Goal: Task Accomplishment & Management: Manage account settings

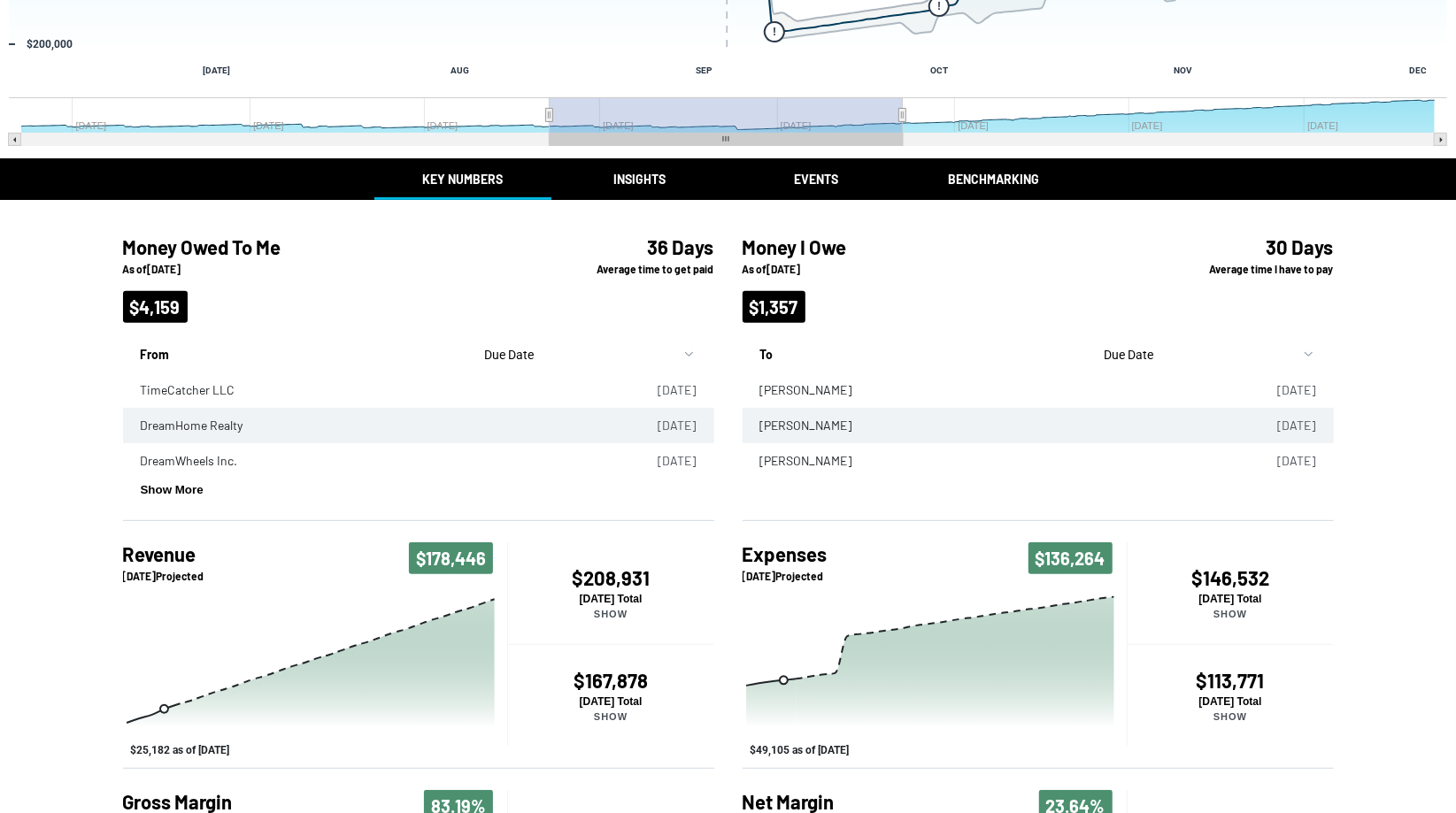
scroll to position [318, 0]
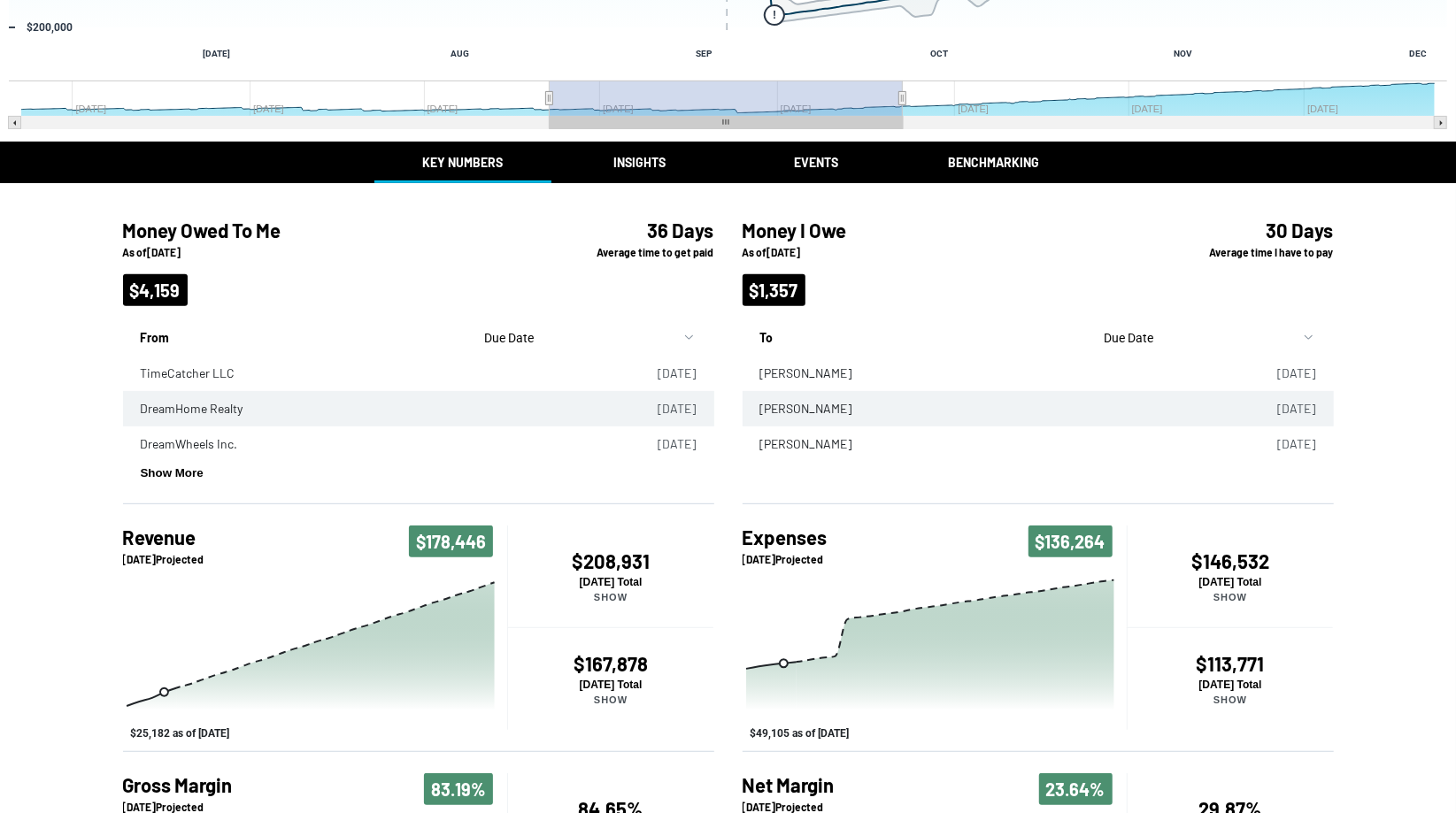
click at [646, 166] on div "Return to Online Banking Expenses You might be overpaying for rent. [DATE] $452…" at bounding box center [728, 341] width 1456 height 1319
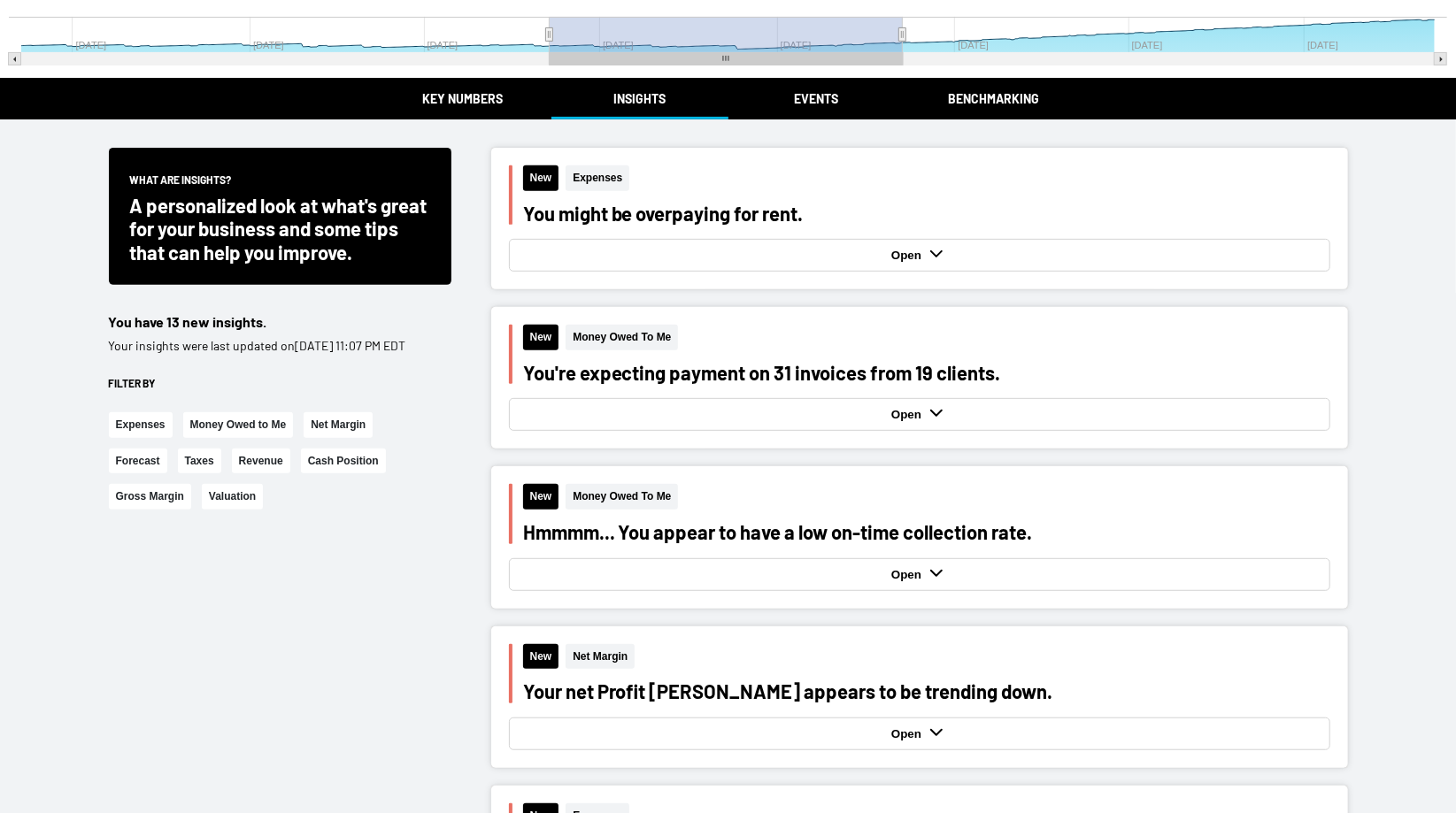
scroll to position [453, 0]
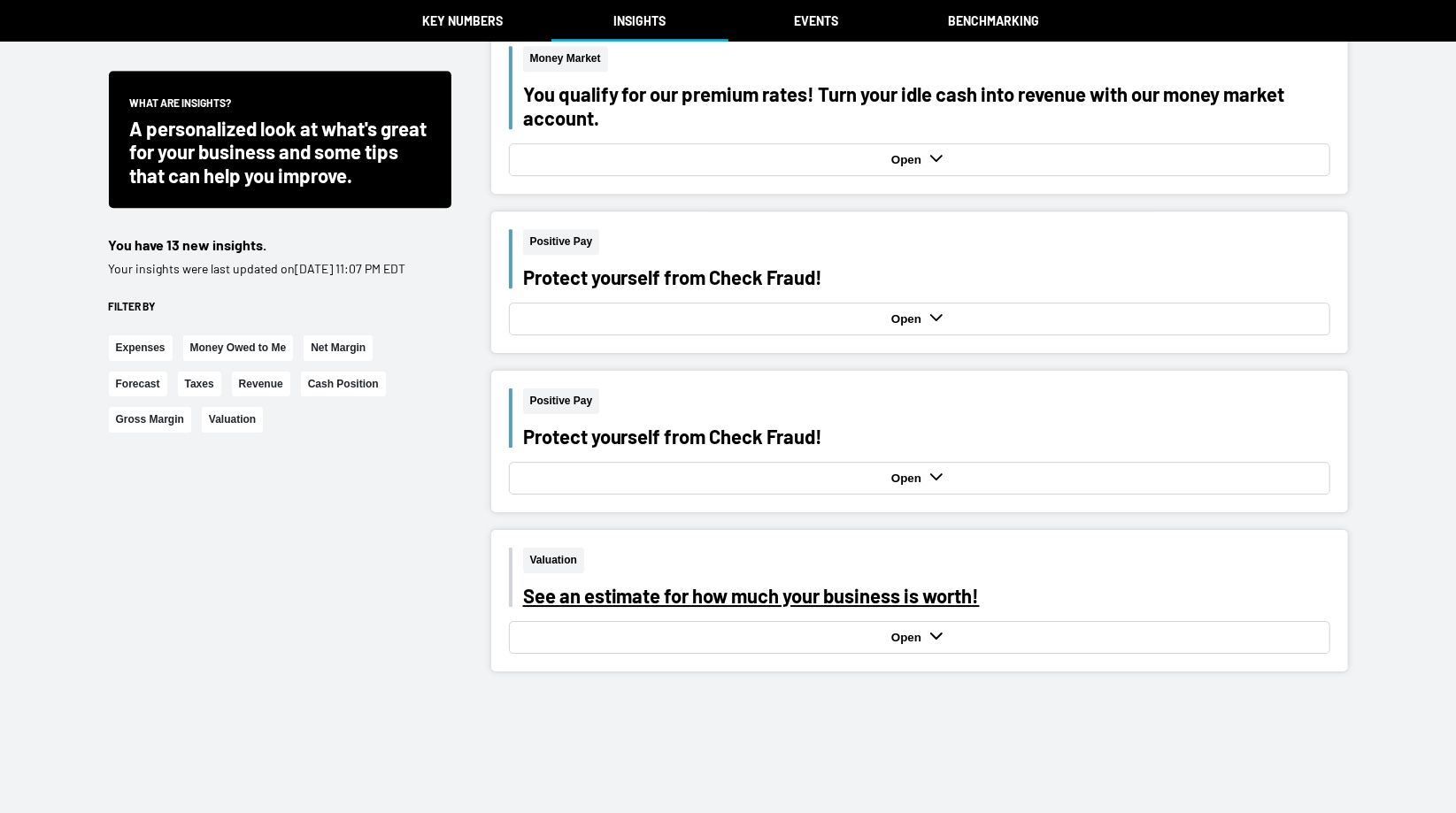
click at [592, 597] on div "See an estimate for how much your business is worth!" at bounding box center [926, 595] width 807 height 23
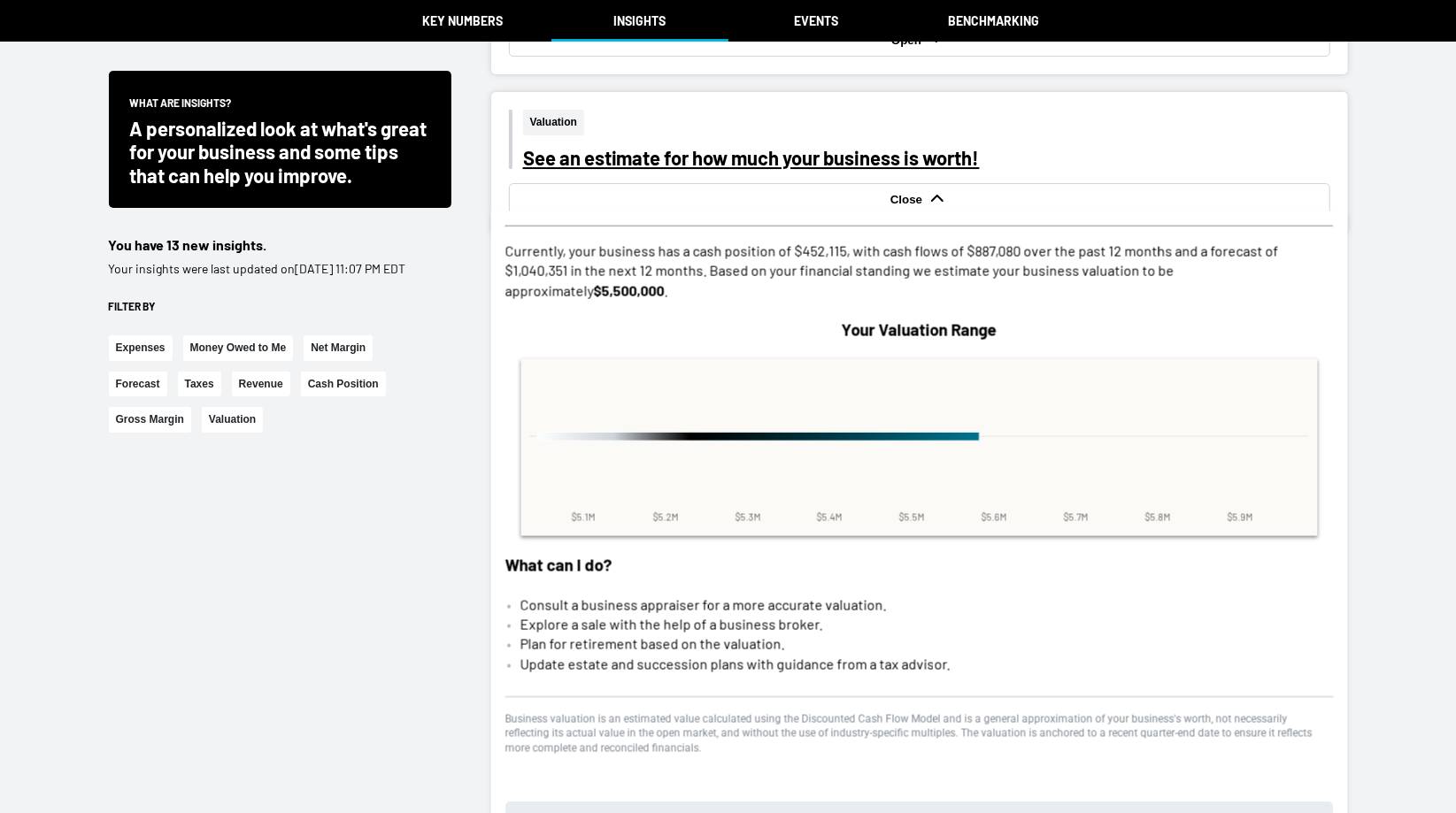
scroll to position [3943, 0]
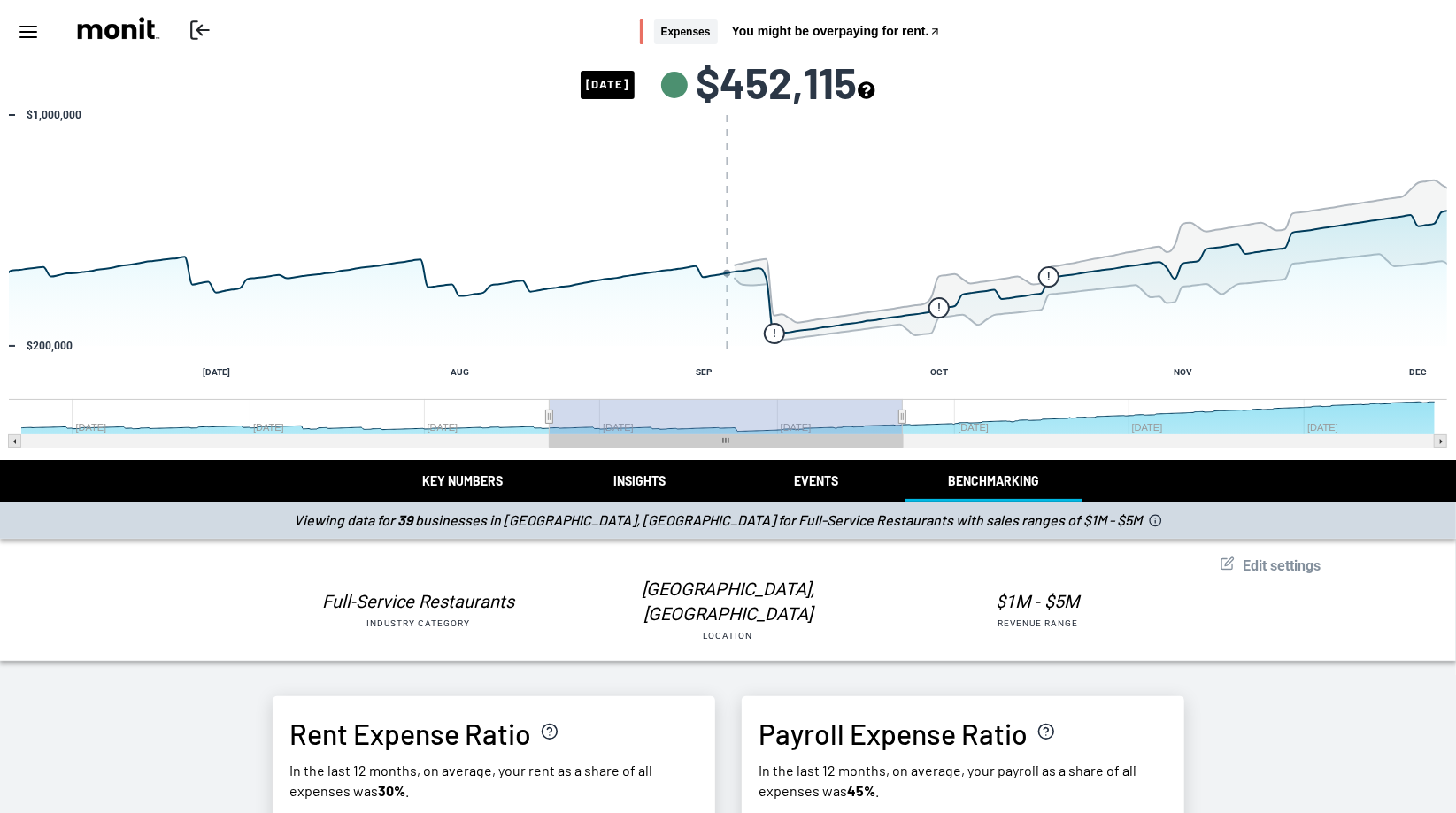
click at [1265, 557] on button "Edit settings" at bounding box center [1270, 566] width 101 height 20
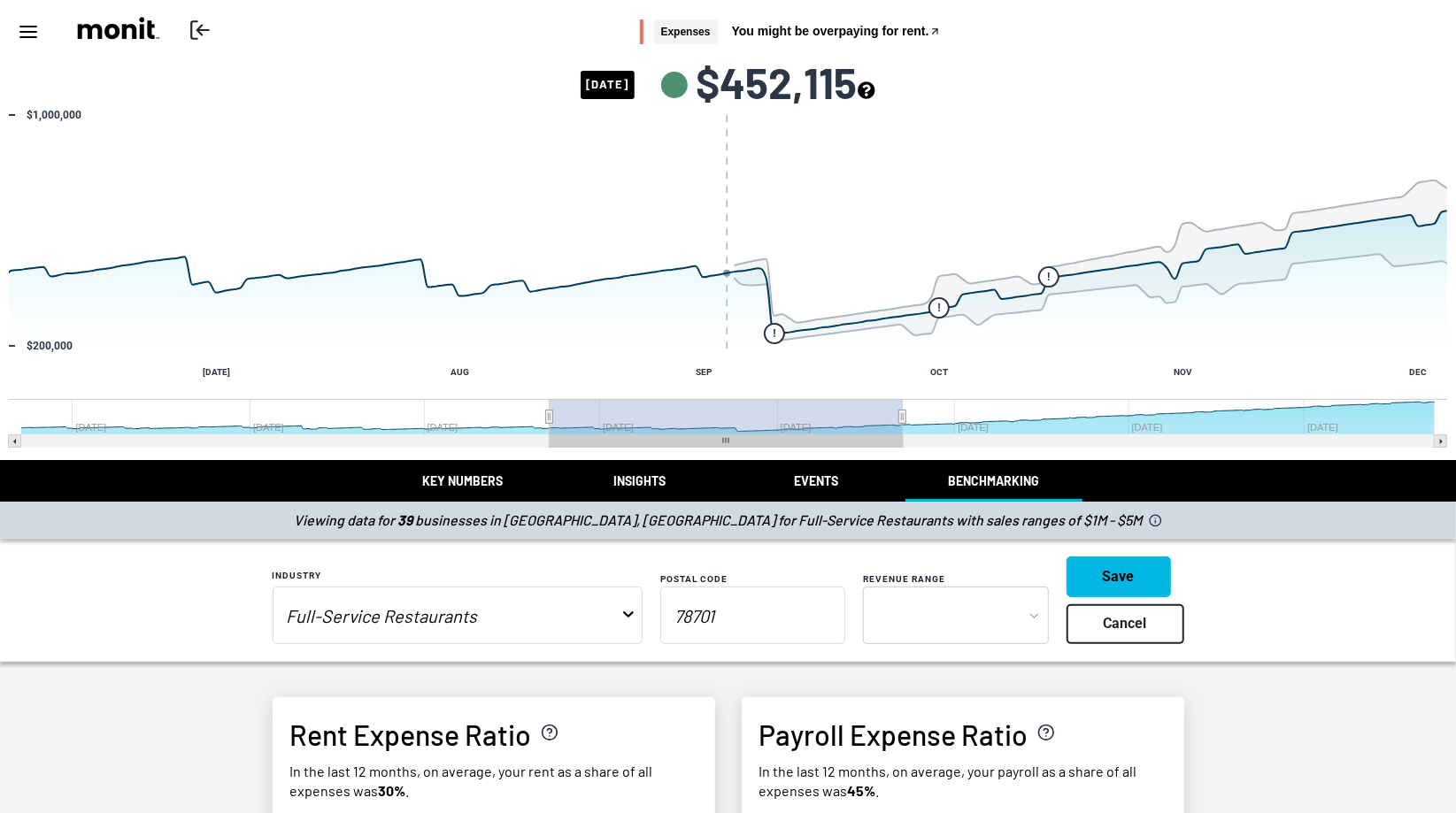
click at [730, 608] on input "78701" at bounding box center [752, 615] width 185 height 57
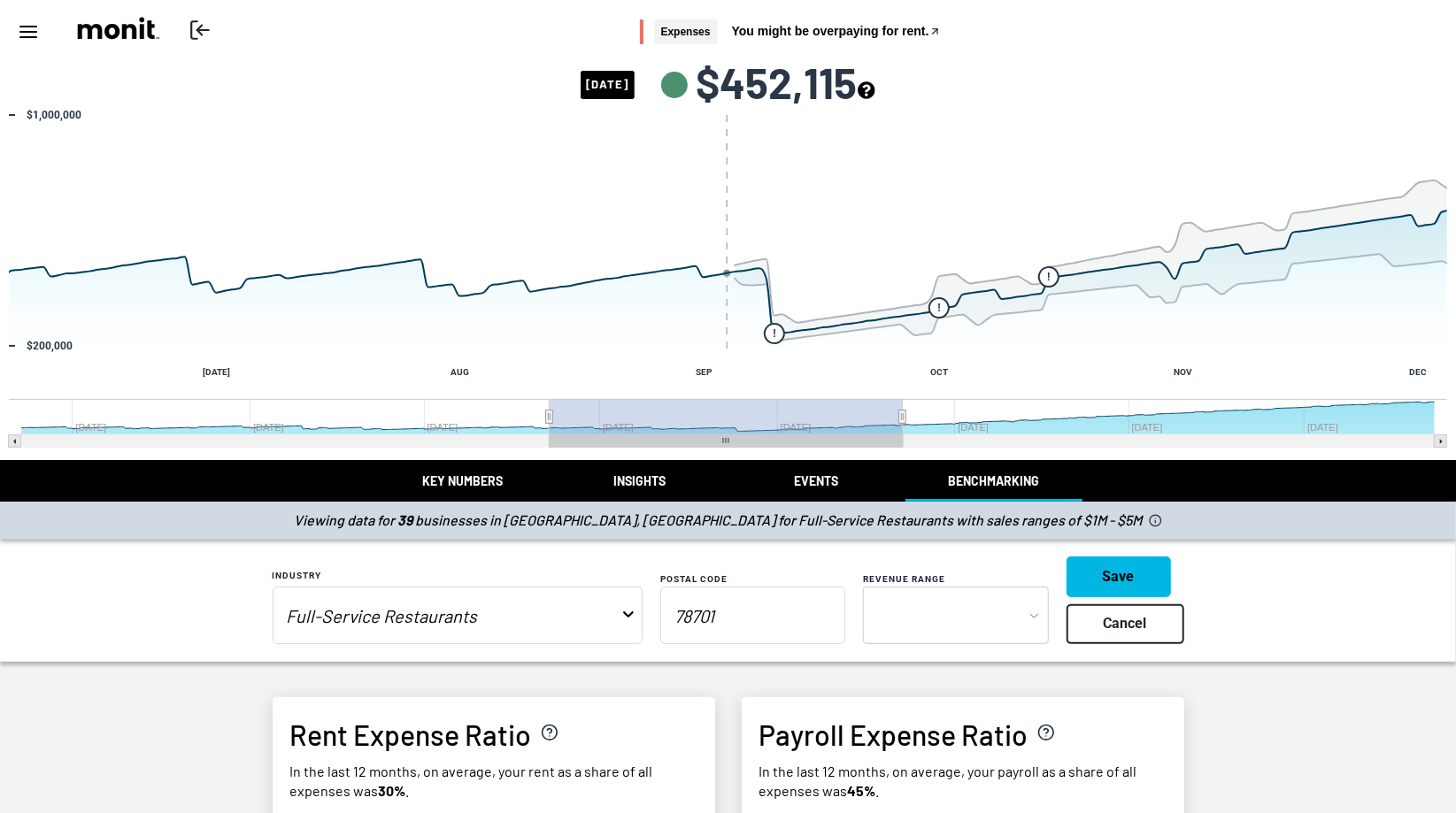
click at [436, 626] on input "Full-Service Restaurants" at bounding box center [445, 615] width 343 height 35
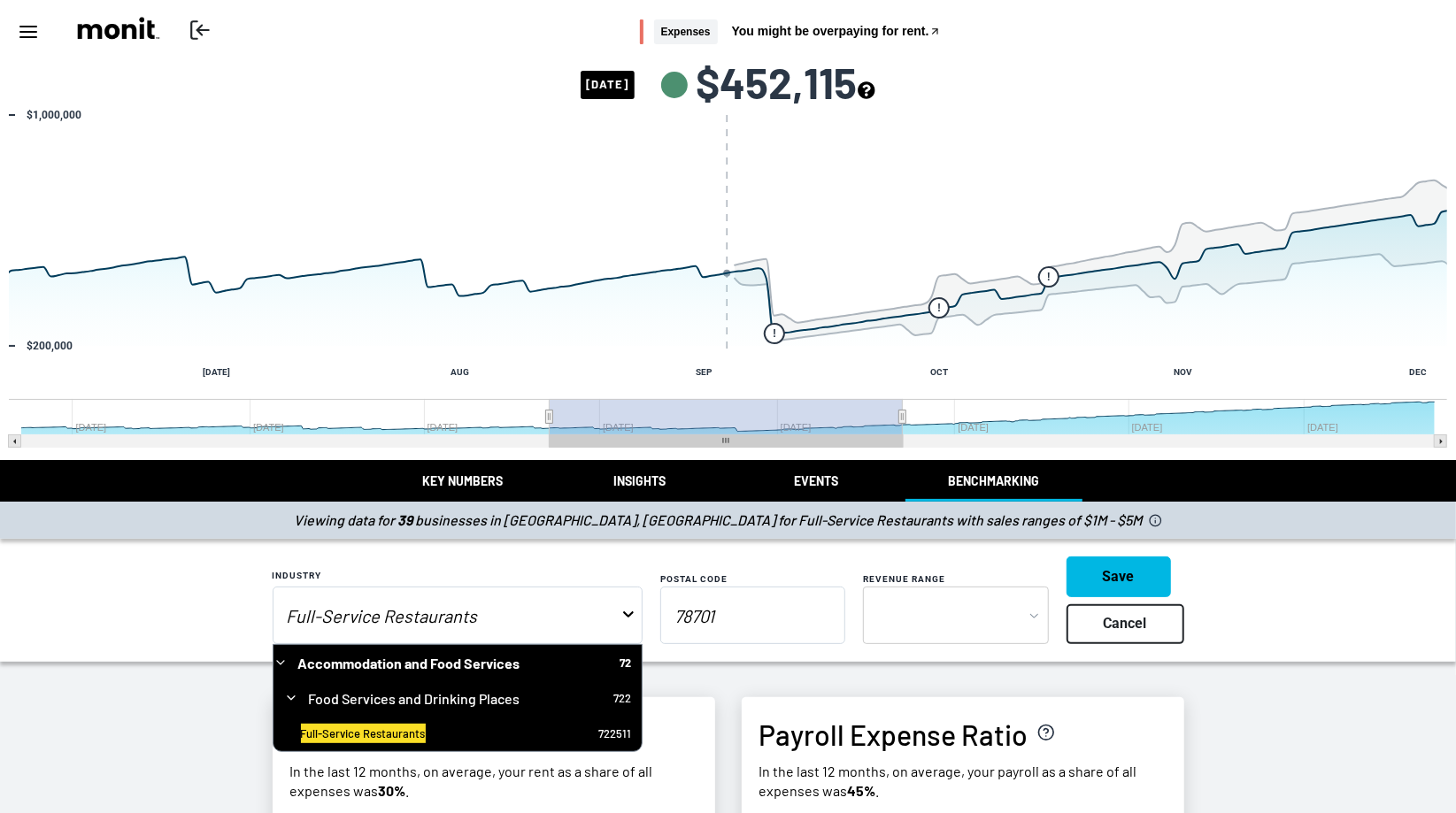
click at [711, 627] on input "78701" at bounding box center [752, 615] width 185 height 57
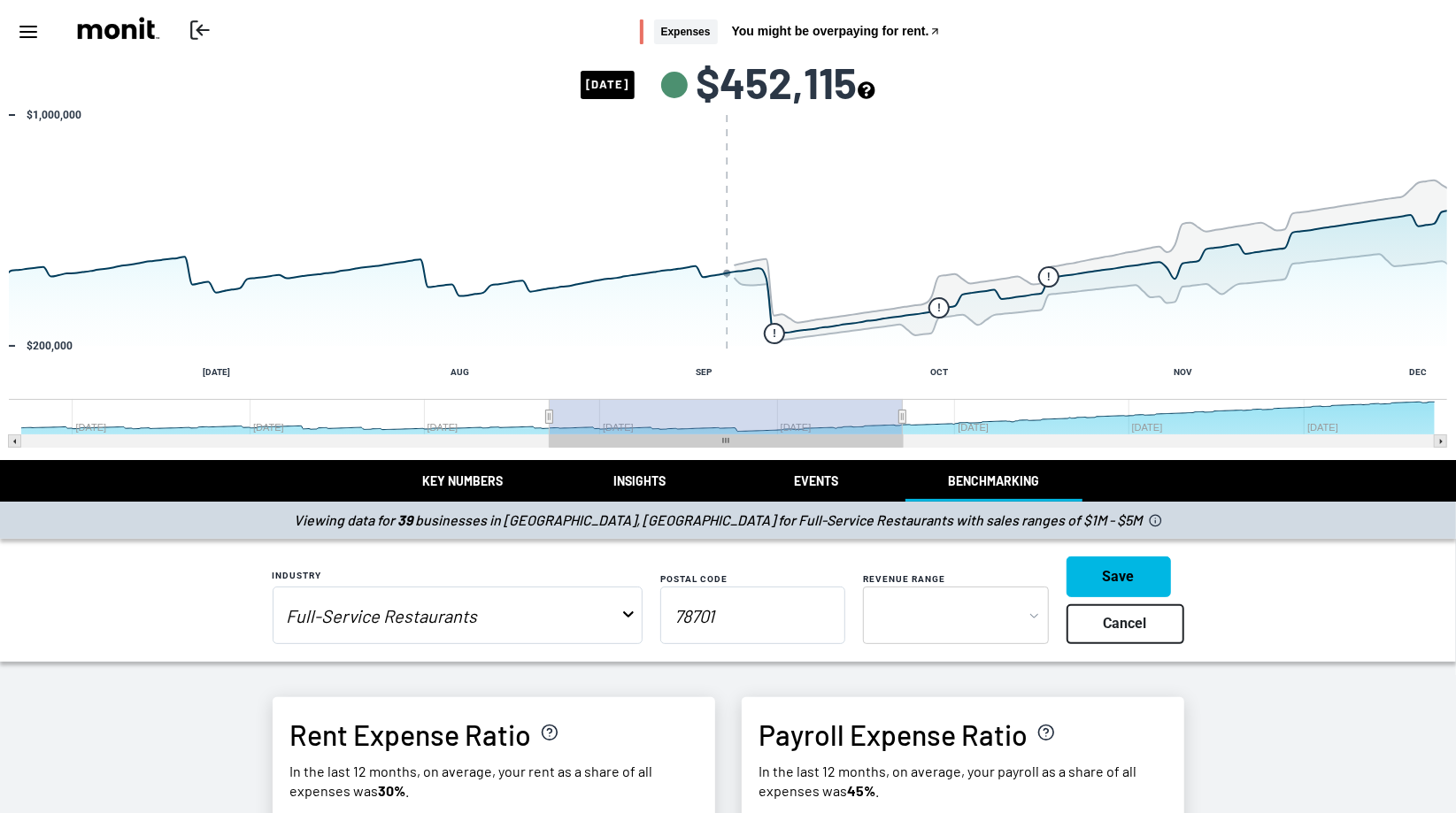
click at [711, 627] on input "78701" at bounding box center [752, 615] width 185 height 57
type input "2"
type input "02145"
select select "750000"
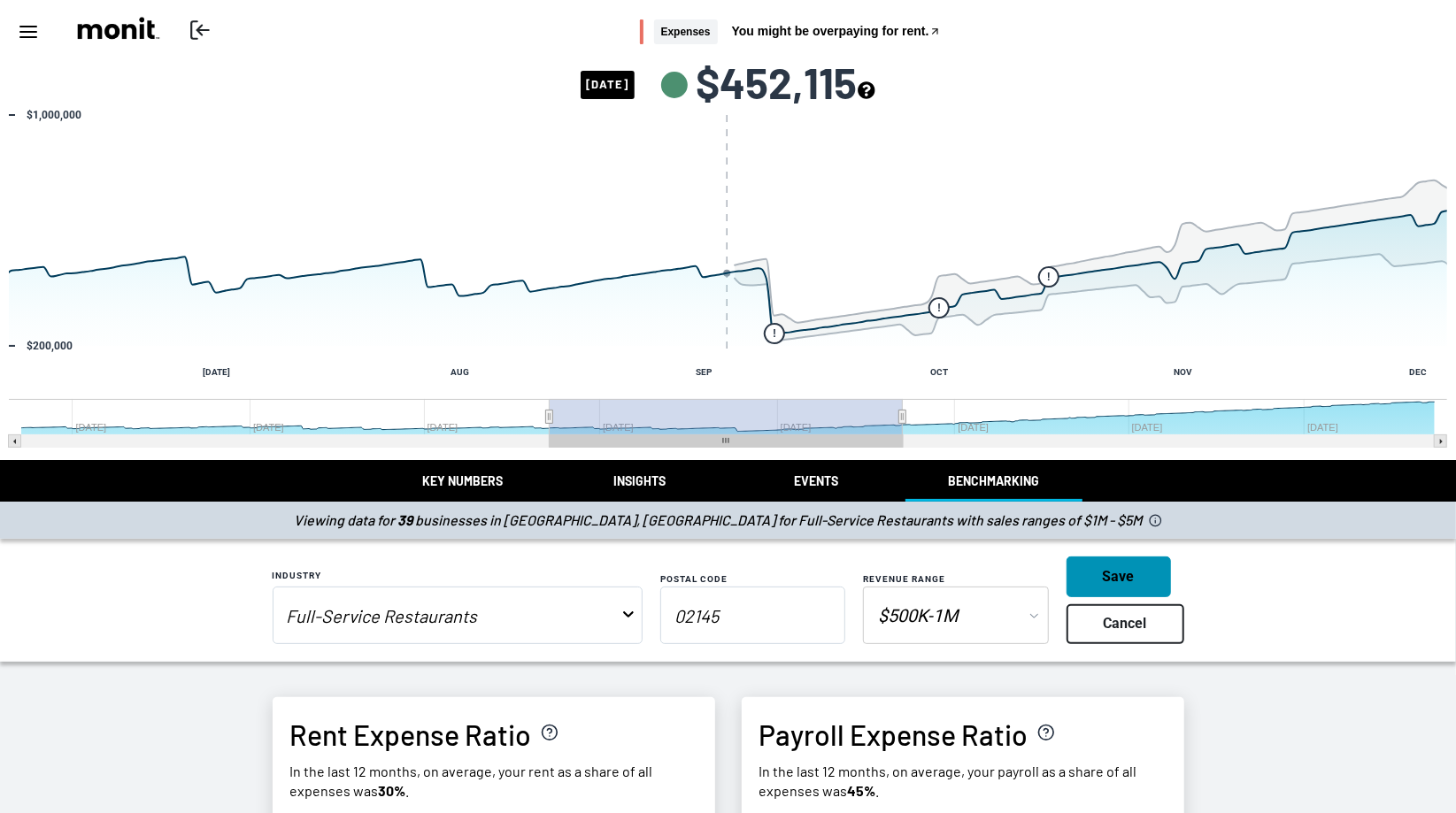
click at [1108, 580] on button "Save" at bounding box center [1118, 577] width 105 height 40
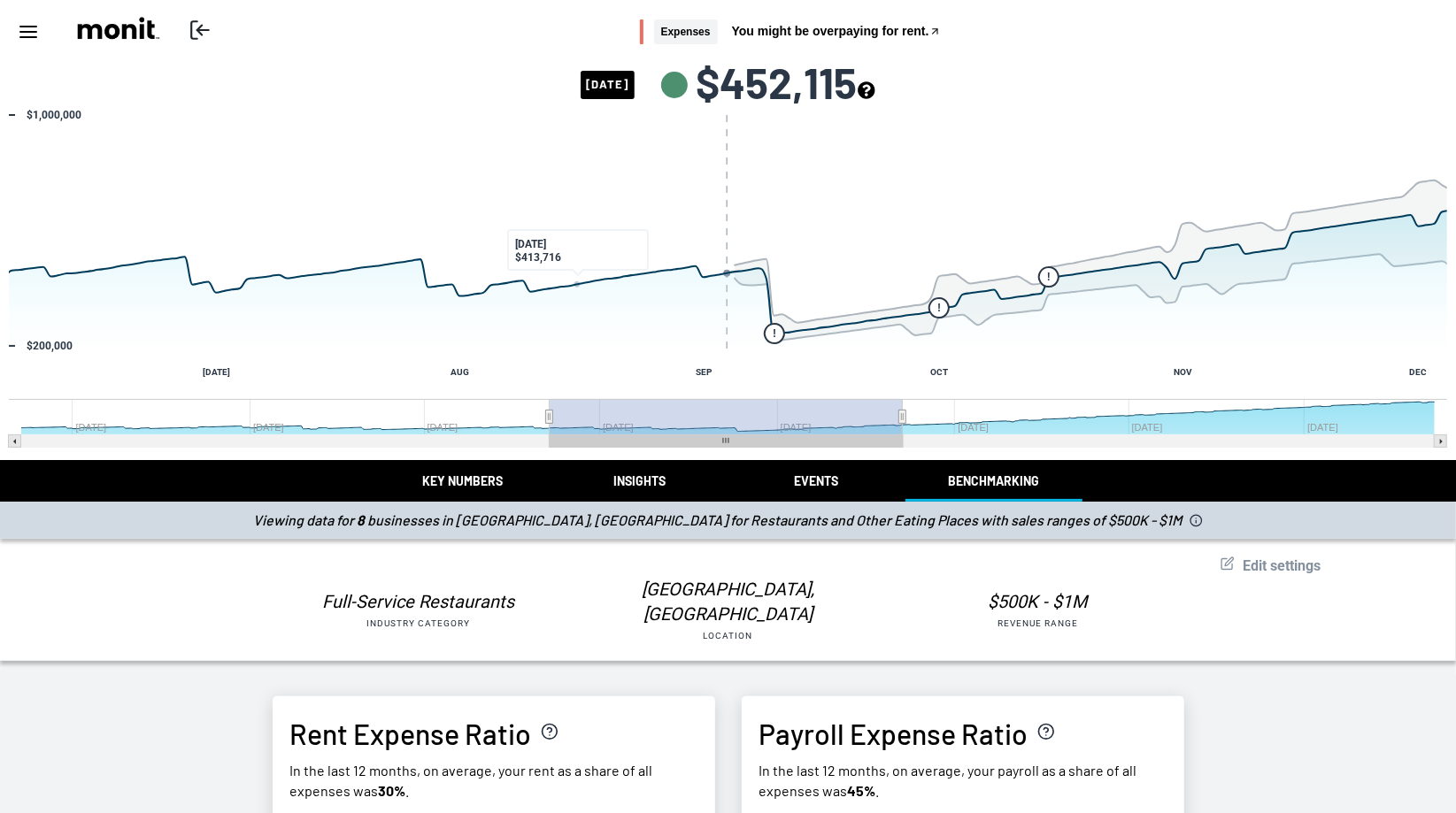
click at [460, 483] on button "Key Numbers" at bounding box center [462, 481] width 177 height 41
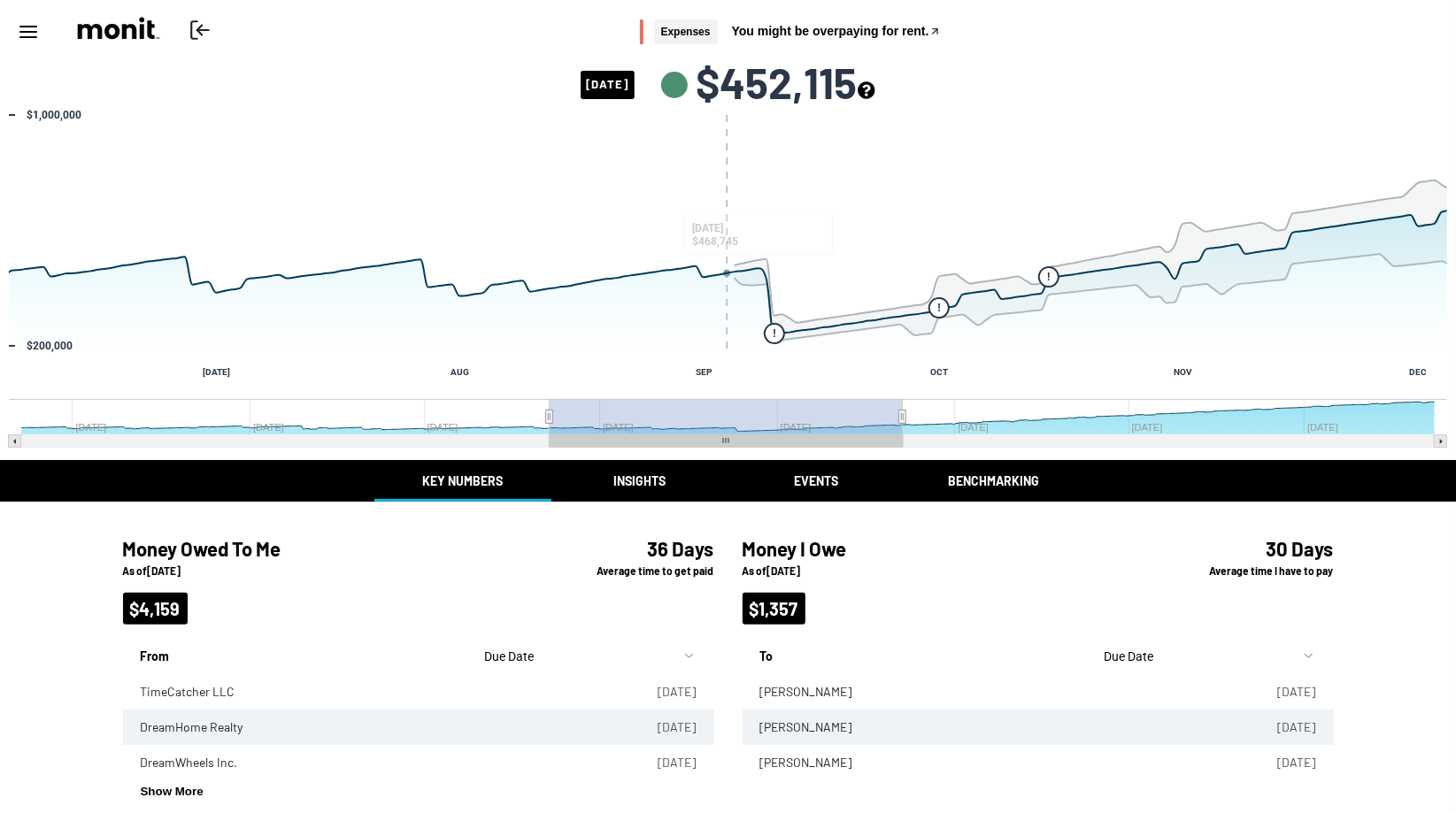
click at [875, 95] on icon "see more about your cashflow projection" at bounding box center [866, 89] width 18 height 18
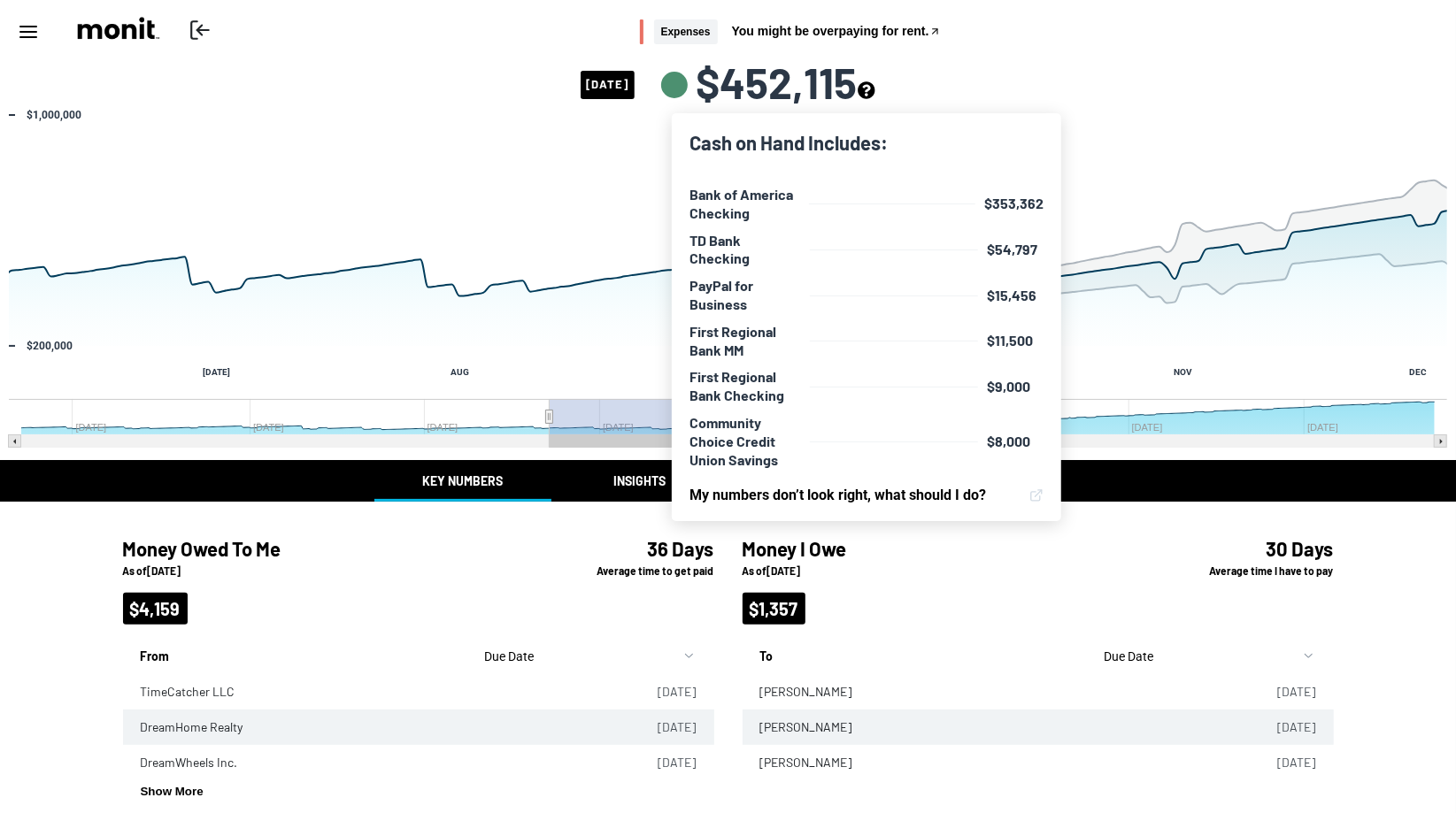
click at [875, 95] on icon "see more about your cashflow projection" at bounding box center [866, 89] width 18 height 18
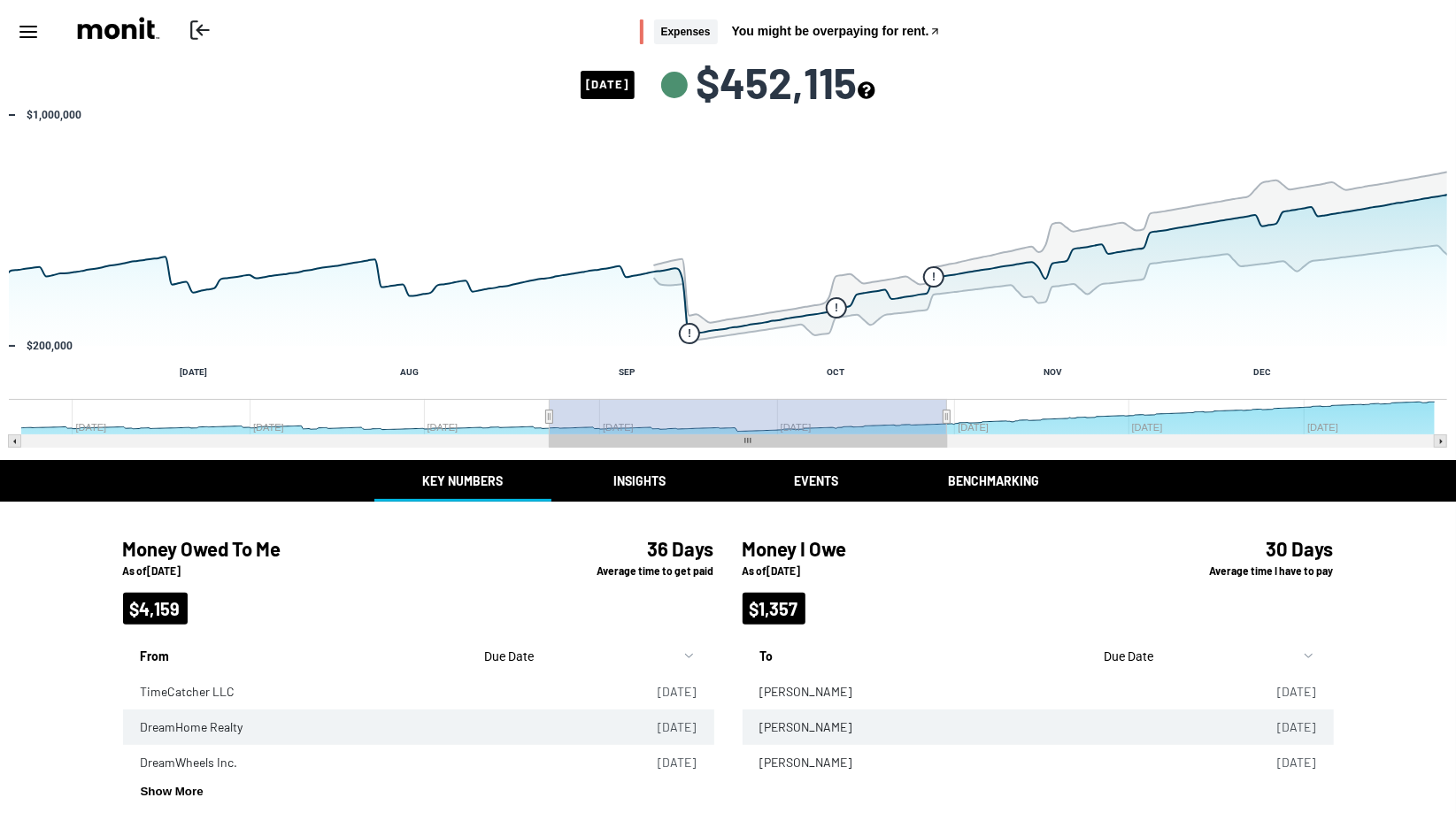
drag, startPoint x: 901, startPoint y: 421, endPoint x: 946, endPoint y: 456, distance: 57.0
click at [946, 455] on icon "Created with Highcharts 10.3.3 ! ! ! [DATE] AUG SEP OCT NOV DEC [DATE] Jan '[DA…" at bounding box center [728, 284] width 1456 height 354
click at [658, 463] on button "Insights" at bounding box center [639, 481] width 177 height 41
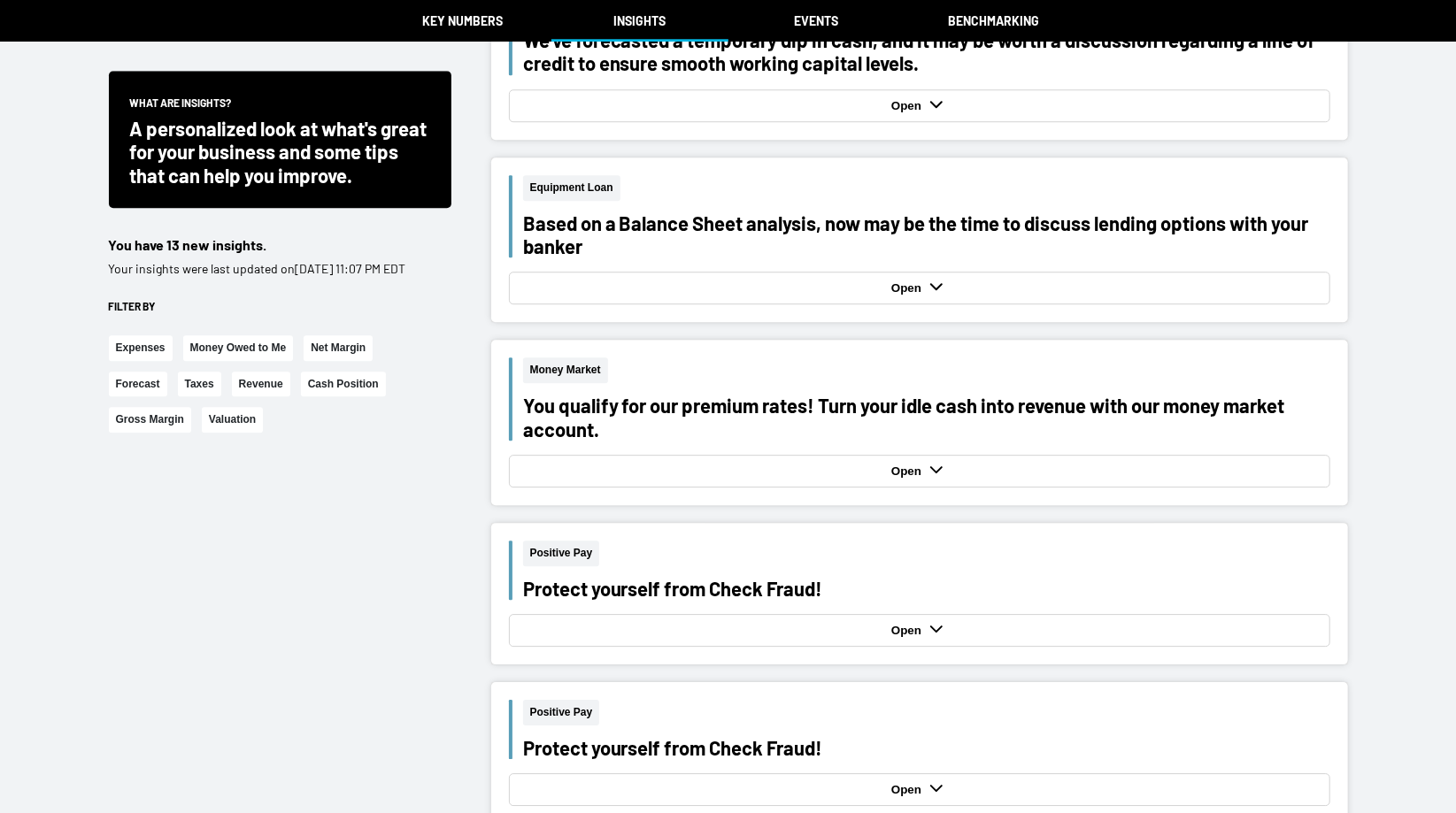
scroll to position [3310, 0]
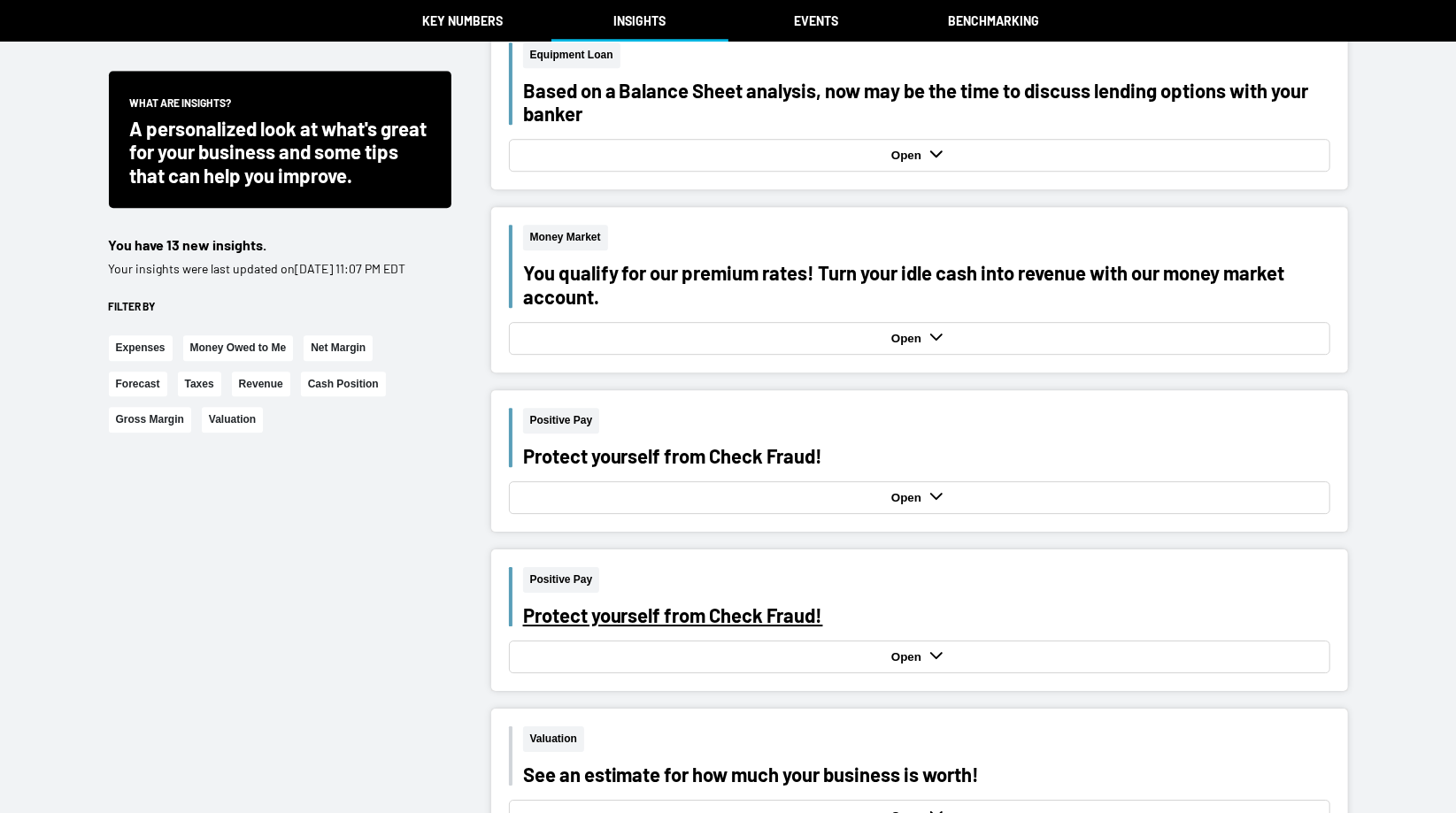
click at [557, 604] on div "Protect yourself from Check Fraud!" at bounding box center [926, 615] width 807 height 23
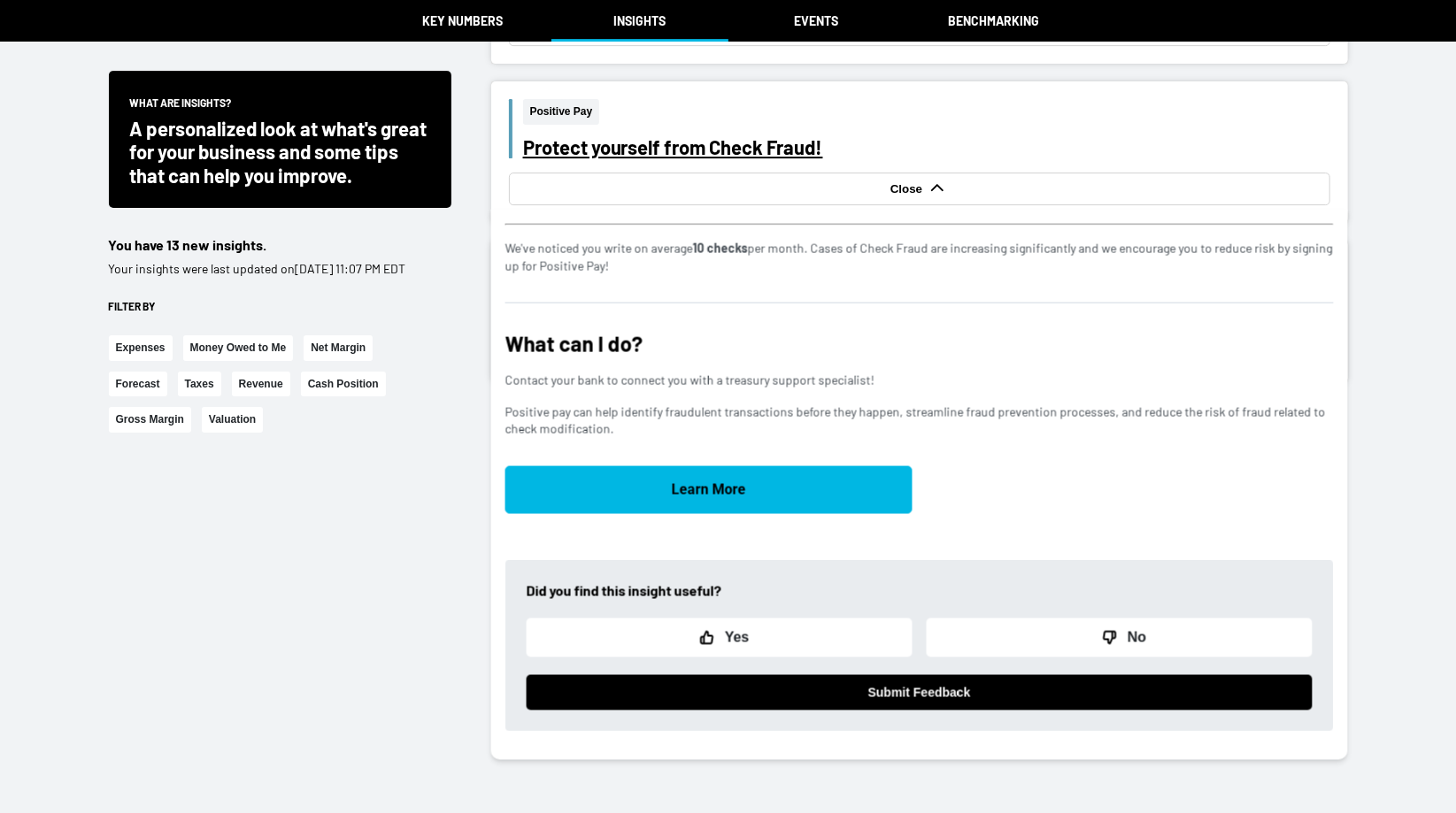
scroll to position [3783, 0]
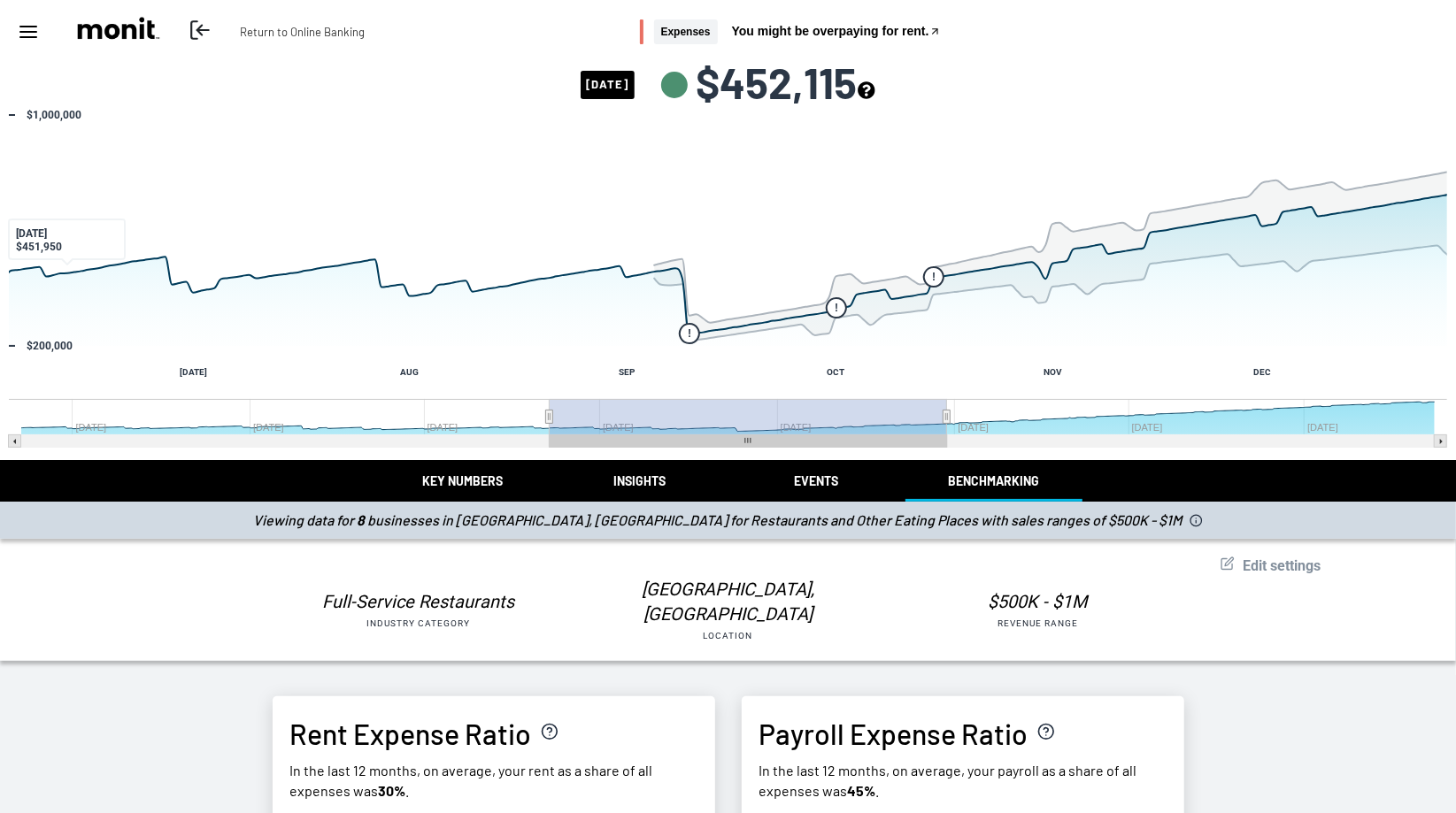
click at [205, 23] on icon at bounding box center [200, 30] width 23 height 23
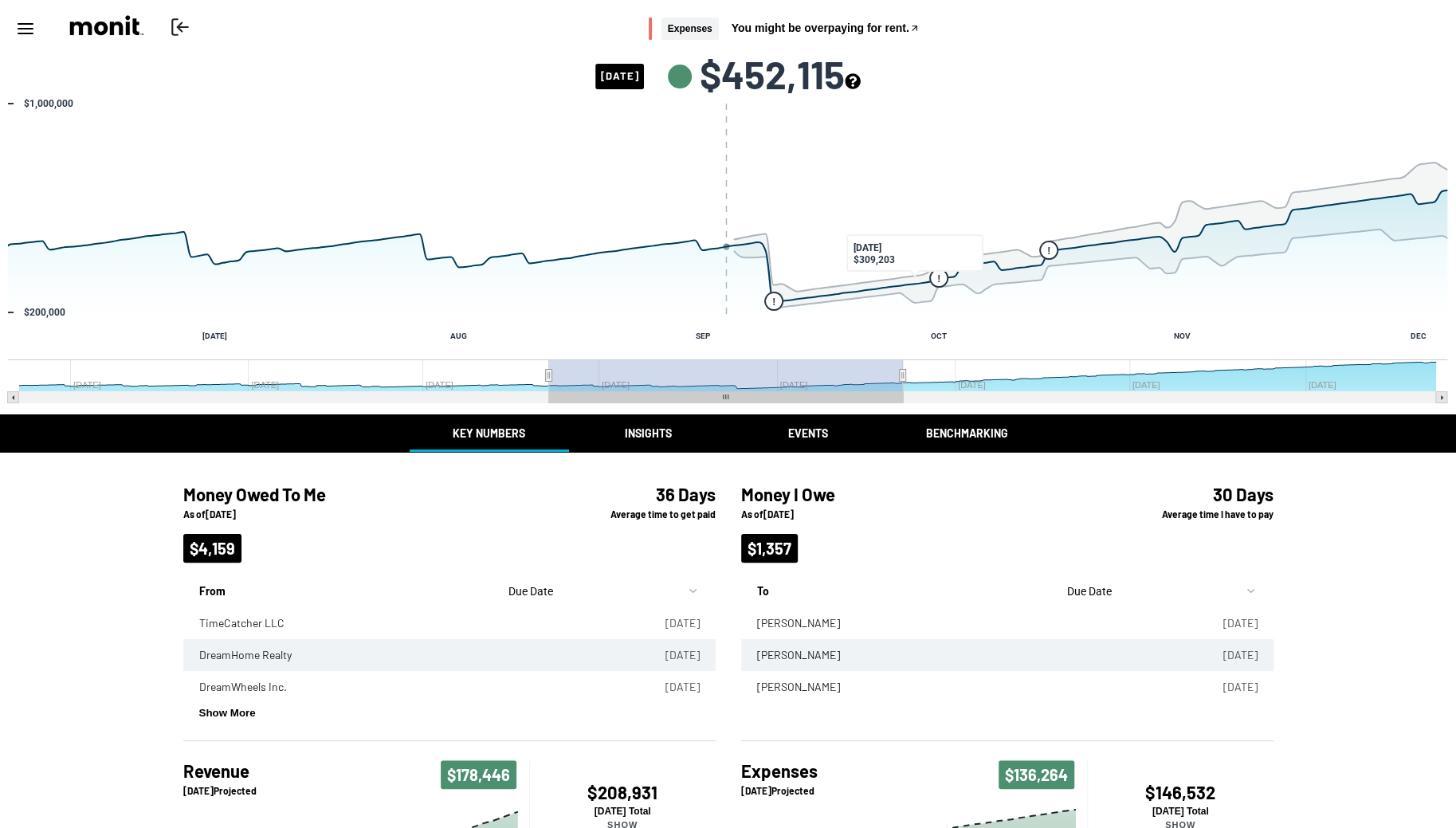
click at [861, 83] on icon "see more about your cashflow projection" at bounding box center [852, 81] width 16 height 16
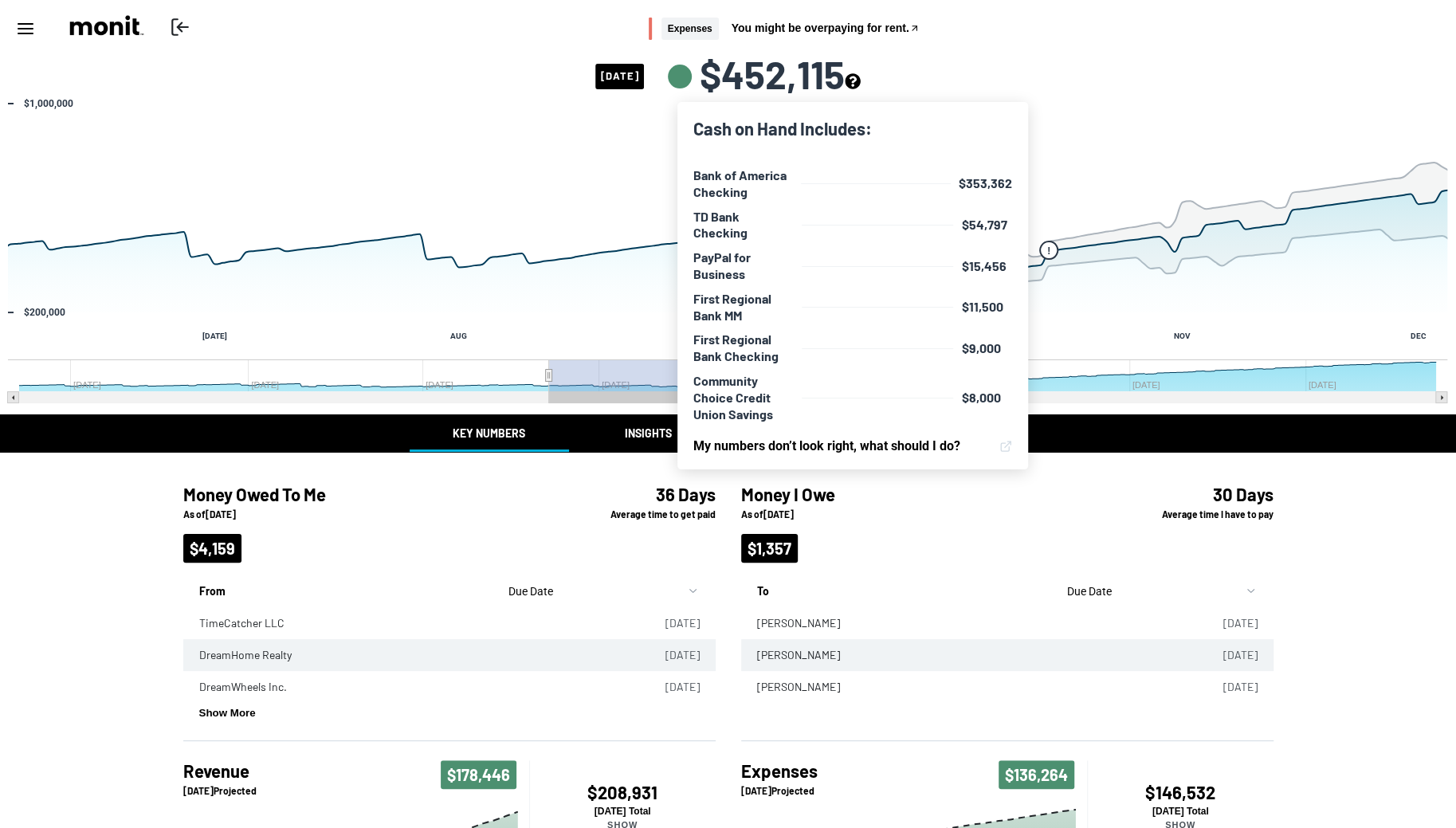
click at [728, 621] on div "Money I Owe As of 09/04/2025 $1,357 30 Days Average time I have to pay To Due D…" at bounding box center [1007, 596] width 558 height 289
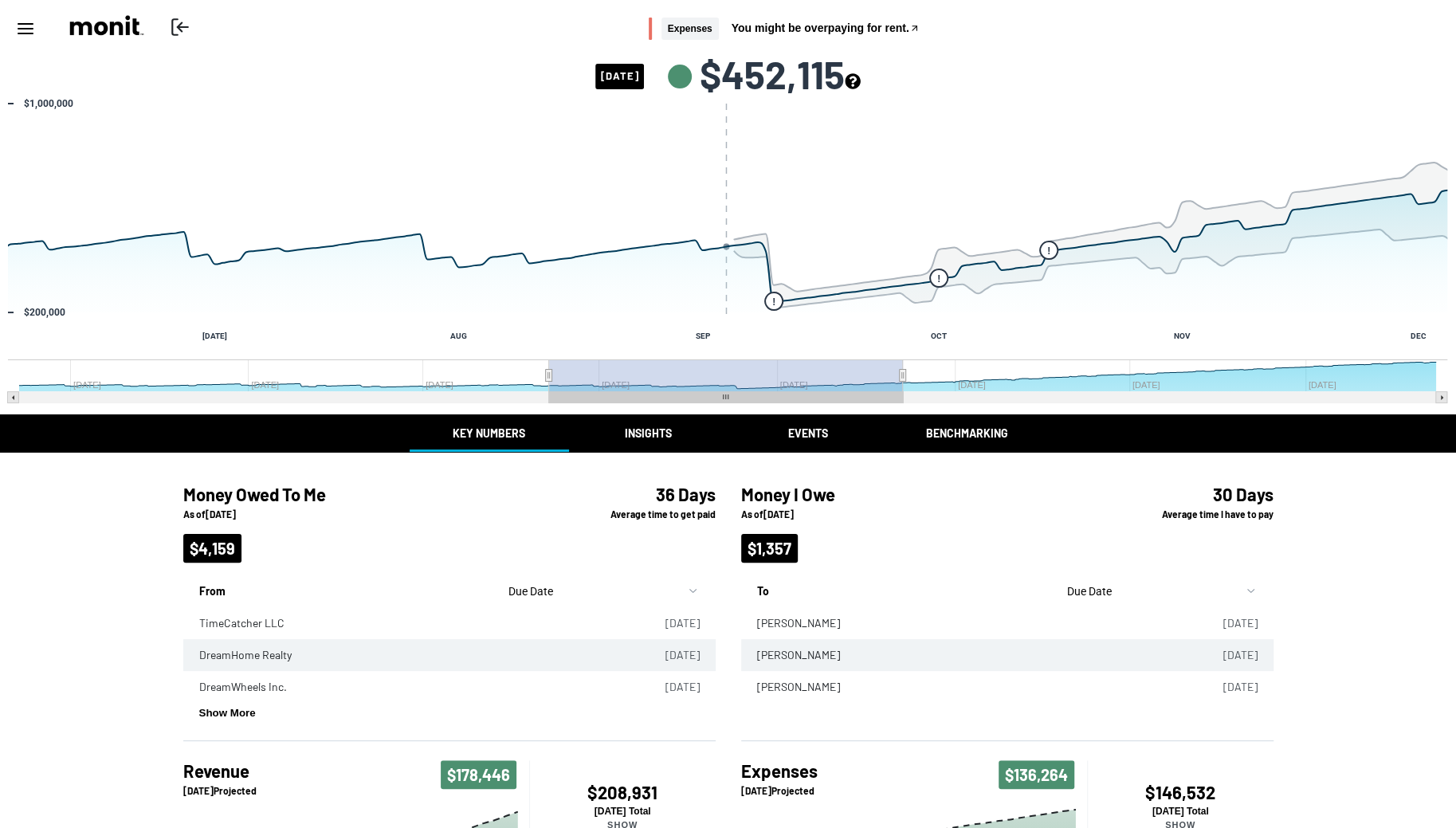
click at [661, 439] on button "Insights" at bounding box center [649, 434] width 159 height 37
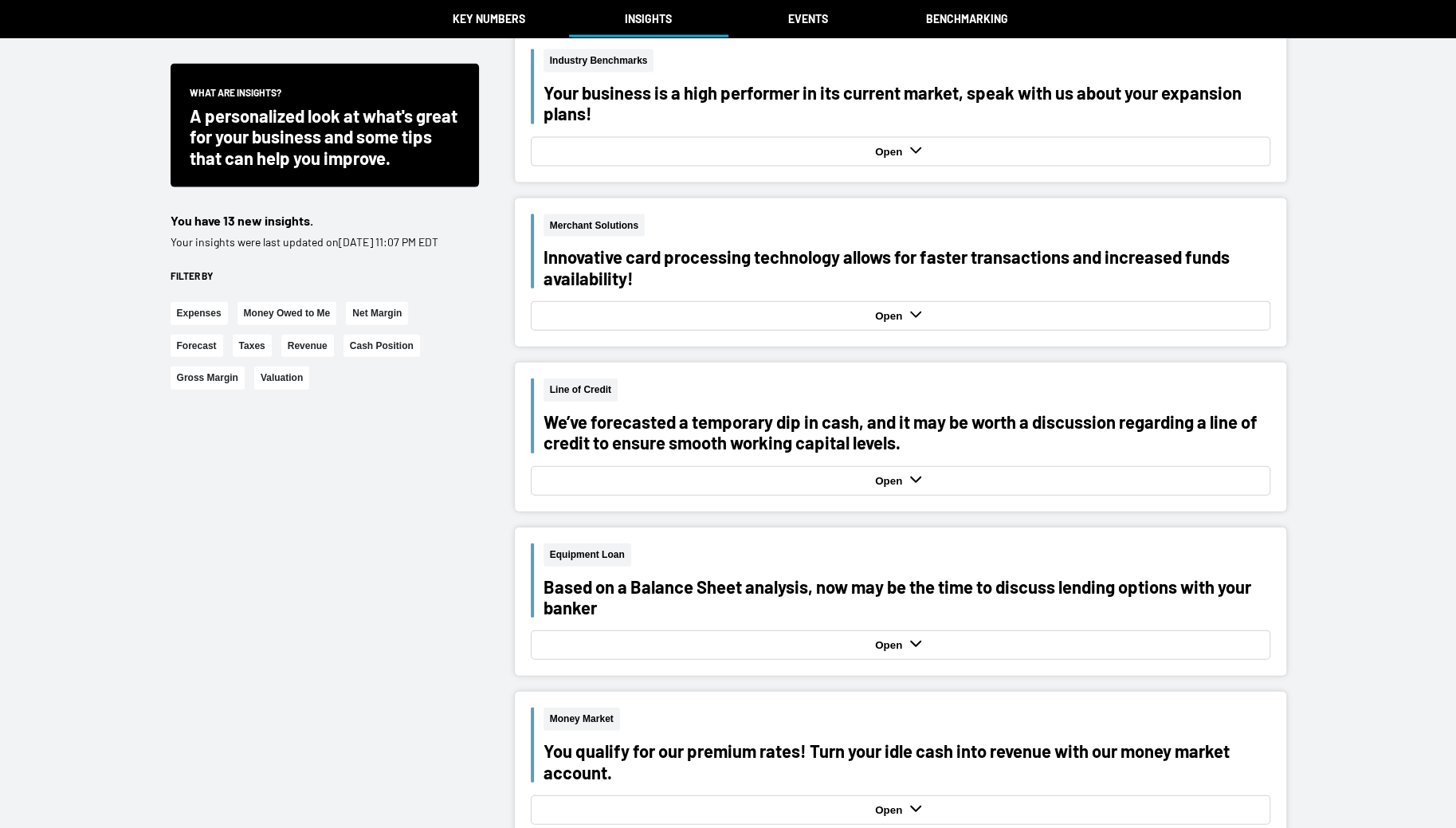
scroll to position [2488, 0]
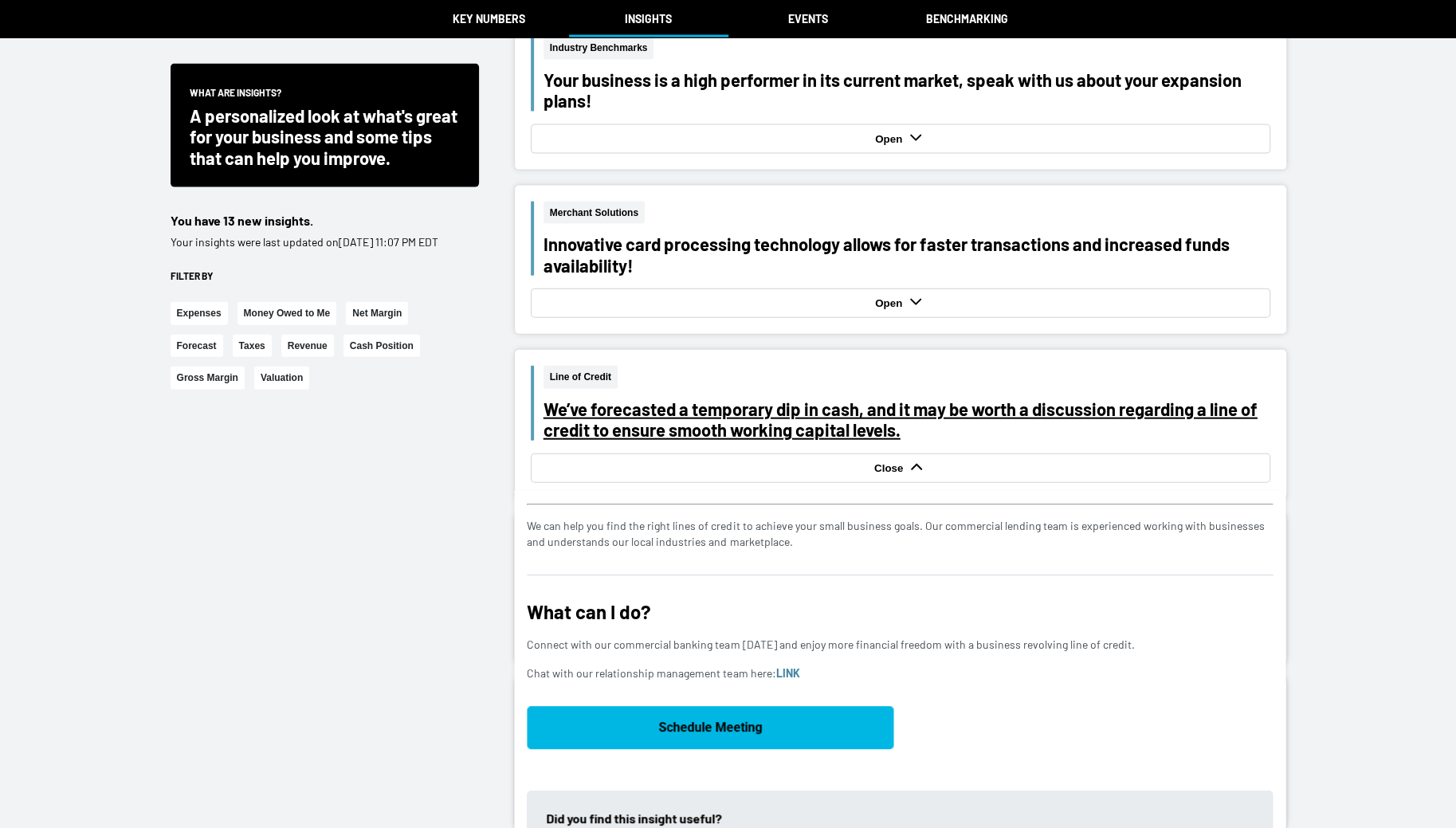
click at [783, 406] on div "We’ve forecasted a temporary dip in cash, and it may be worth a discussion rega…" at bounding box center [907, 420] width 727 height 42
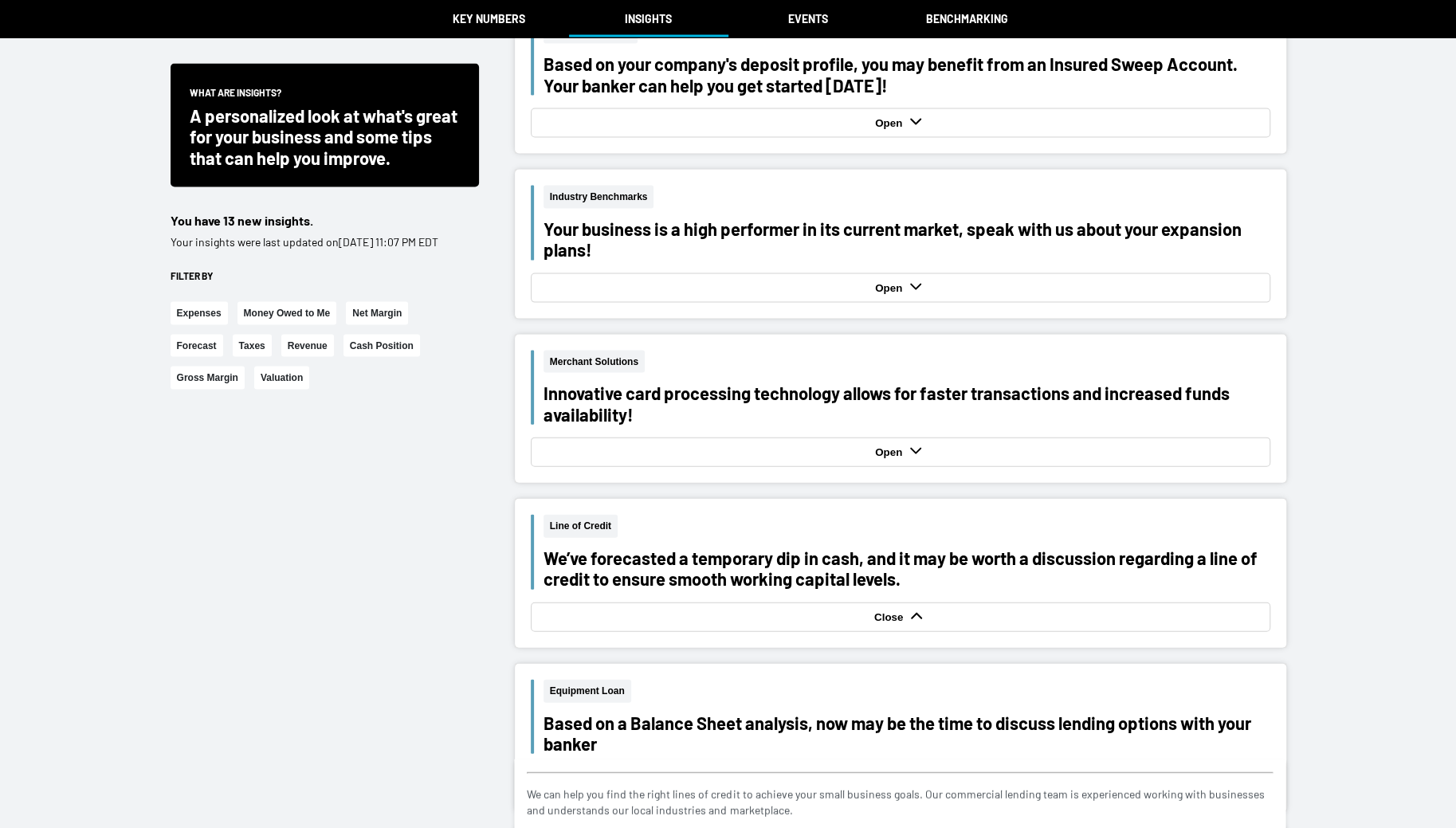
scroll to position [1942, 0]
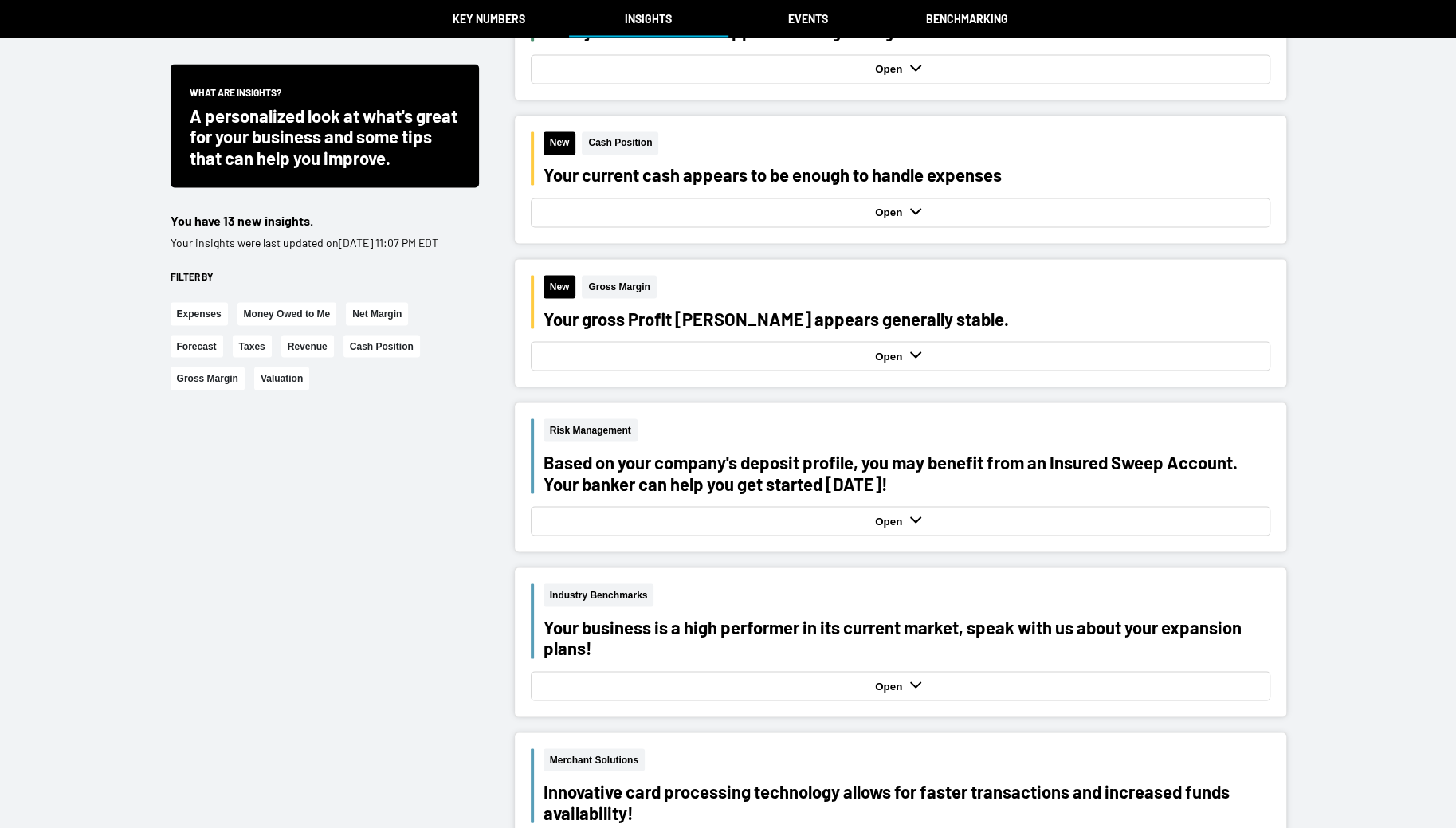
click at [950, 13] on div "Return to Online Banking Expenses You might be overpaying for rent. [DATE] $452…" at bounding box center [728, 263] width 1456 height 4411
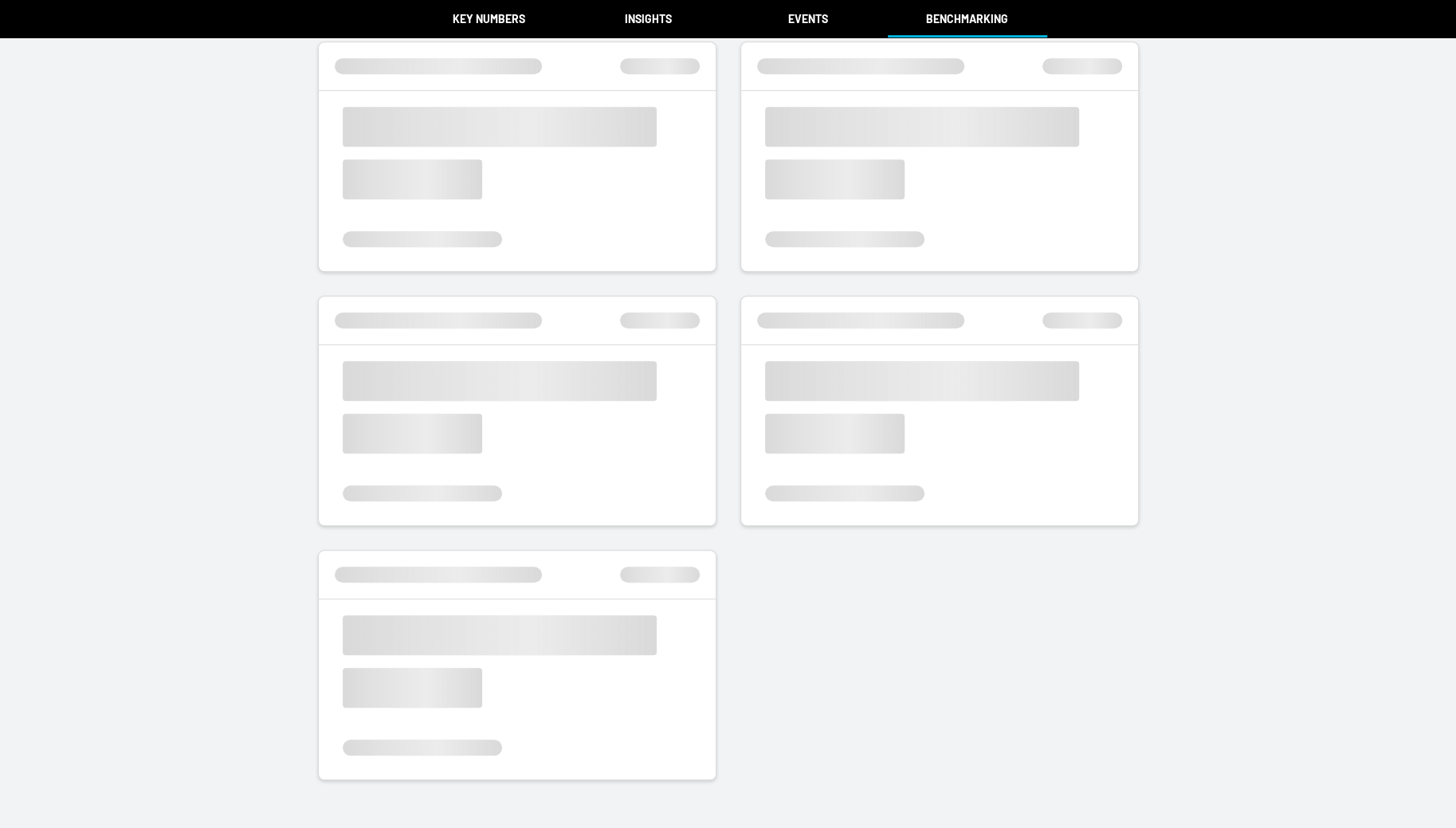
scroll to position [693, 0]
